Goal: Task Accomplishment & Management: Use online tool/utility

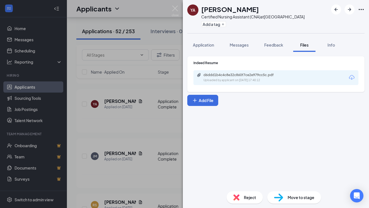
click at [154, 60] on div "YA [PERSON_NAME] Certified Nursing Assistant (CNA) at [GEOGRAPHIC_DATA] Add a t…" at bounding box center [184, 104] width 369 height 208
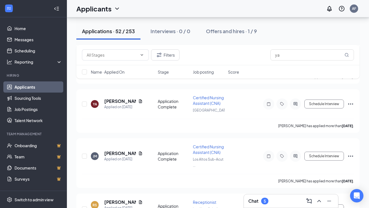
scroll to position [367, 0]
click at [302, 52] on input "ya" at bounding box center [312, 54] width 84 height 11
click at [305, 57] on input "ya" at bounding box center [312, 54] width 84 height 11
type input "y"
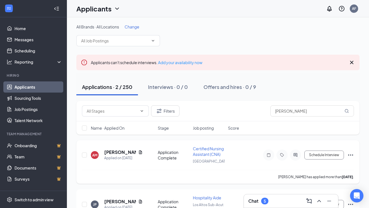
click at [136, 151] on div "[PERSON_NAME]" at bounding box center [123, 152] width 38 height 6
click at [141, 151] on icon "Document" at bounding box center [140, 152] width 4 height 4
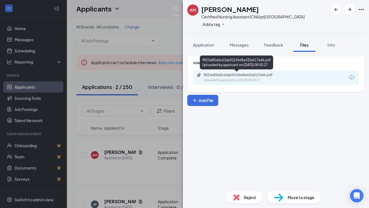
click at [262, 73] on div "9823e85ddc63abf019668a432ef17e44.pdf" at bounding box center [242, 75] width 78 height 4
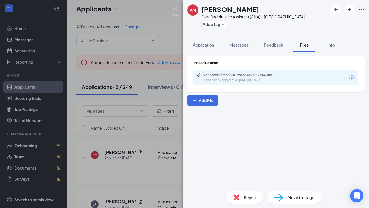
click at [154, 110] on div "AM [PERSON_NAME] Certified Nursing Assistant (CNA) at [GEOGRAPHIC_DATA] Add a t…" at bounding box center [184, 104] width 369 height 208
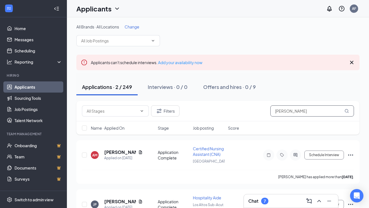
click at [299, 111] on input "[PERSON_NAME]" at bounding box center [312, 110] width 84 height 11
type input "a"
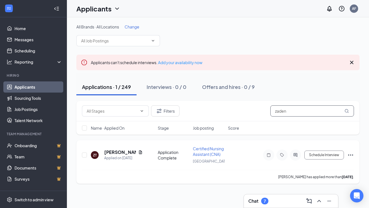
type input "zaden"
click at [133, 155] on div "[PERSON_NAME]" at bounding box center [123, 152] width 38 height 6
click at [135, 150] on div "[PERSON_NAME]" at bounding box center [123, 152] width 38 height 6
click at [139, 152] on icon "Document" at bounding box center [140, 152] width 3 height 4
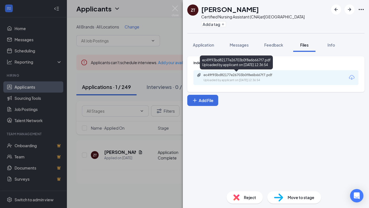
click at [226, 77] on div "ec49f93bd82177e26703b0f8e6b667f7.pdf Uploaded by applicant on [DATE] 12:36:54" at bounding box center [242, 78] width 90 height 10
